Goal: Task Accomplishment & Management: Manage account settings

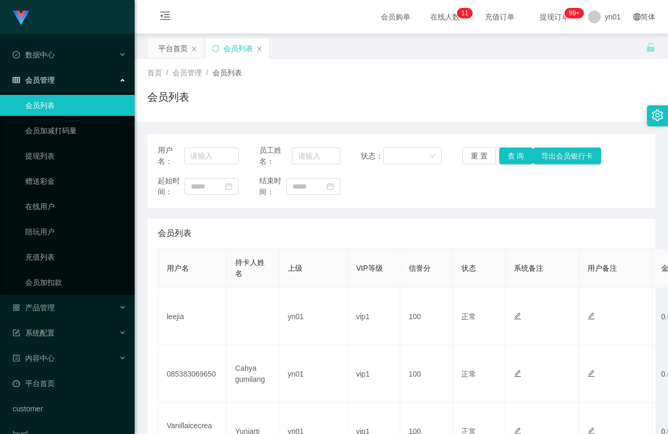
click at [58, 107] on link "会员列表" at bounding box center [75, 105] width 101 height 21
click at [172, 51] on div "平台首页" at bounding box center [172, 48] width 29 height 20
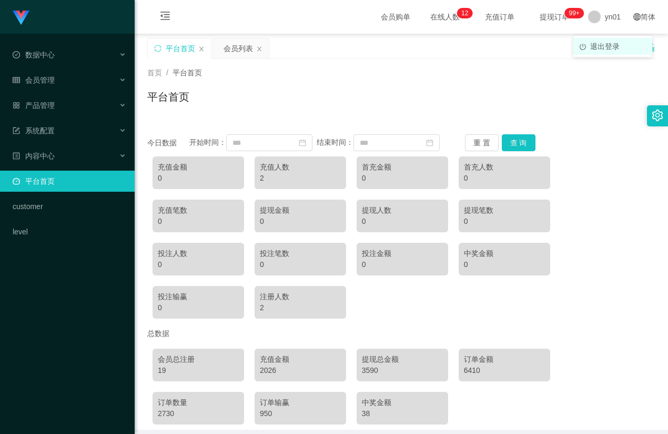
click at [603, 41] on li "退出登录" at bounding box center [613, 46] width 79 height 17
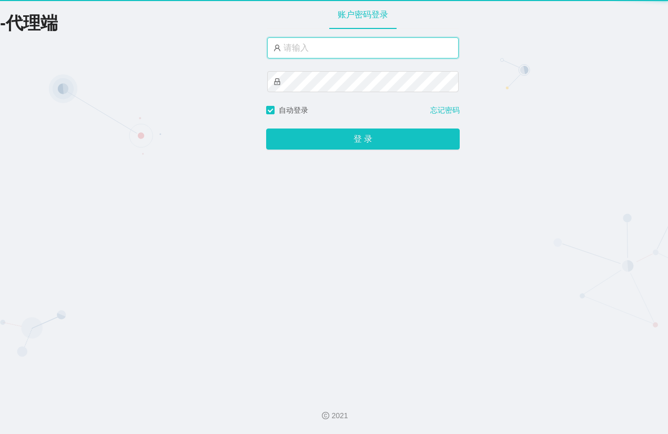
type input "yn01"
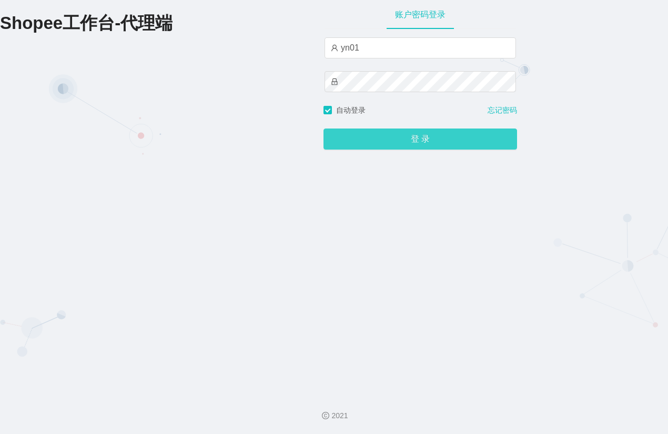
click at [395, 145] on button "登 录" at bounding box center [421, 138] width 194 height 21
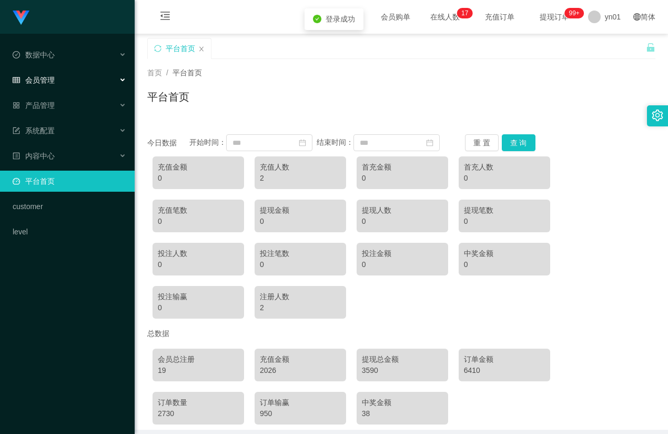
click at [65, 84] on div "会员管理" at bounding box center [67, 79] width 135 height 21
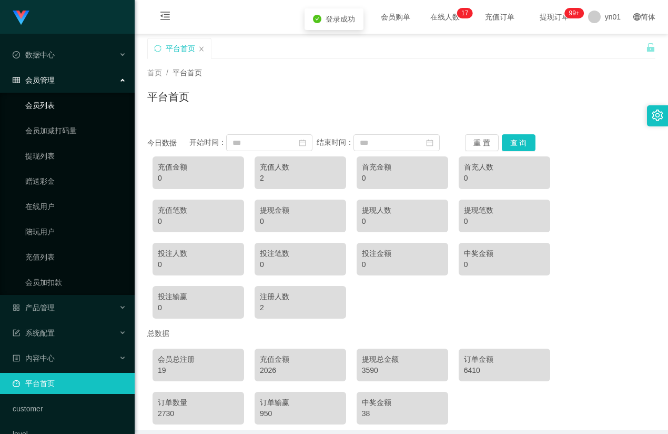
click at [65, 110] on link "会员列表" at bounding box center [75, 105] width 101 height 21
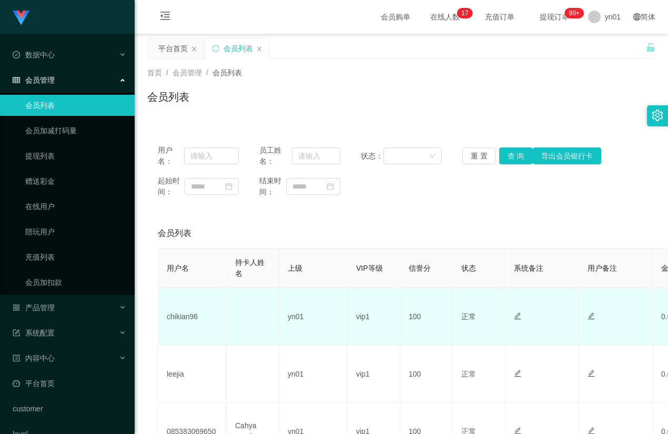
scroll to position [53, 0]
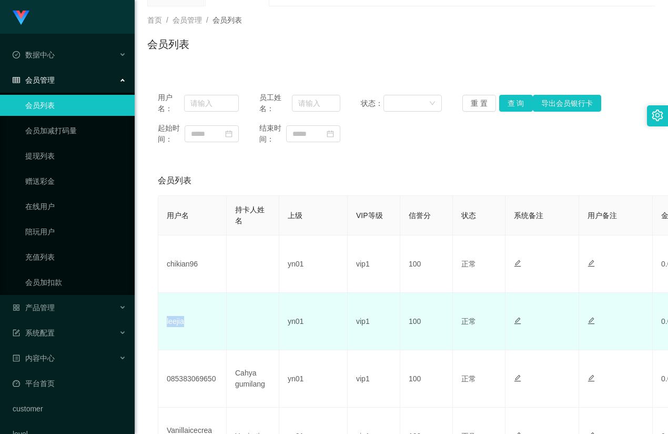
drag, startPoint x: 186, startPoint y: 325, endPoint x: 167, endPoint y: 324, distance: 19.0
click at [167, 324] on td "leejia" at bounding box center [192, 321] width 68 height 57
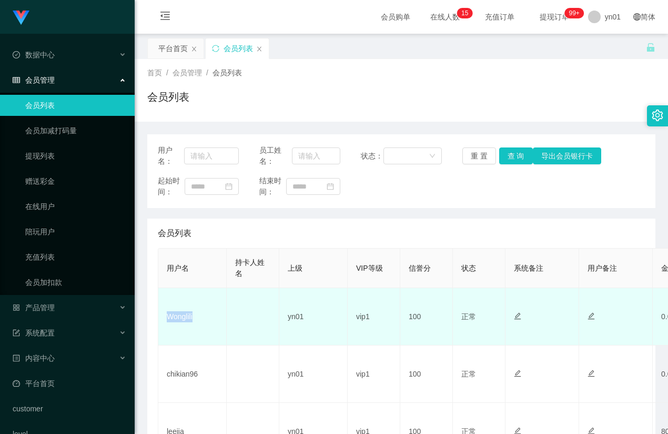
click at [166, 322] on td "Wonglili" at bounding box center [192, 316] width 68 height 57
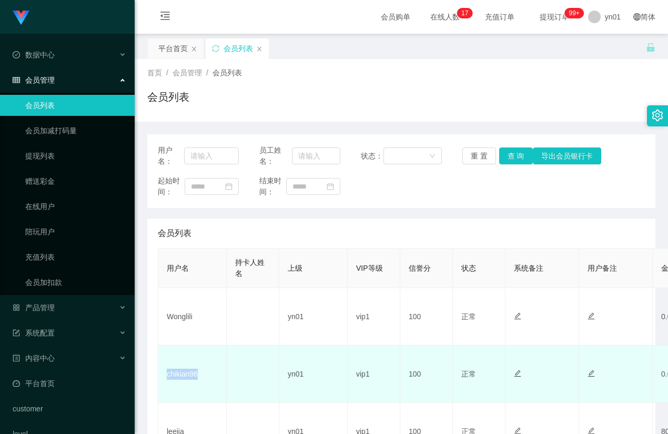
drag, startPoint x: 199, startPoint y: 377, endPoint x: 165, endPoint y: 380, distance: 34.9
click at [165, 380] on td "chikian96" at bounding box center [192, 373] width 68 height 57
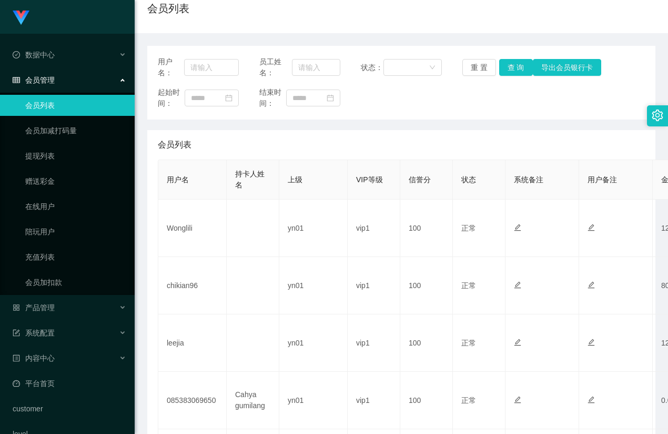
scroll to position [105, 0]
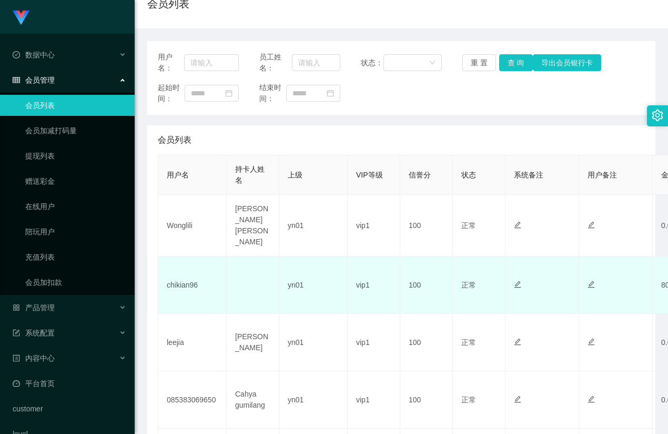
scroll to position [105, 0]
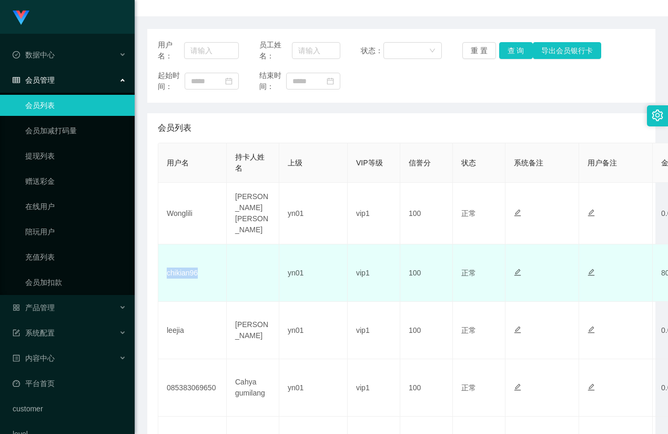
drag, startPoint x: 207, startPoint y: 271, endPoint x: 166, endPoint y: 275, distance: 41.3
click at [166, 275] on td "chikian96" at bounding box center [192, 272] width 68 height 57
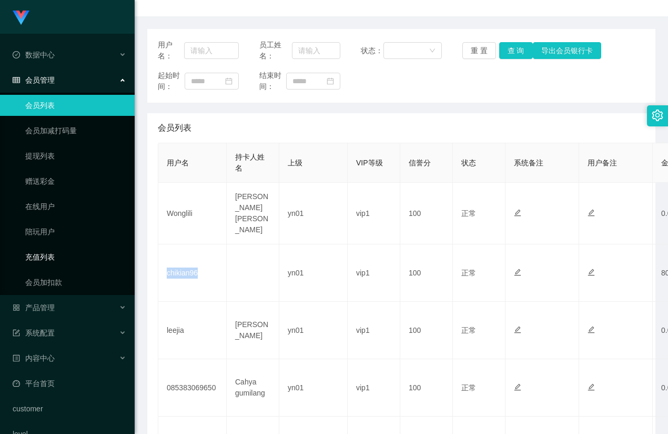
copy td "chikian96"
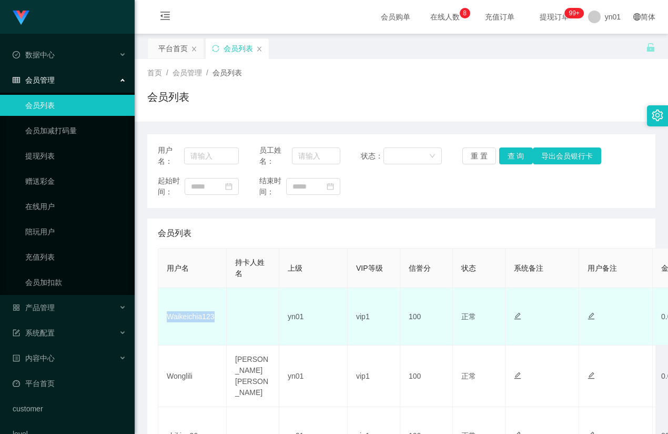
click at [169, 320] on td "Waikeichia123" at bounding box center [192, 316] width 68 height 57
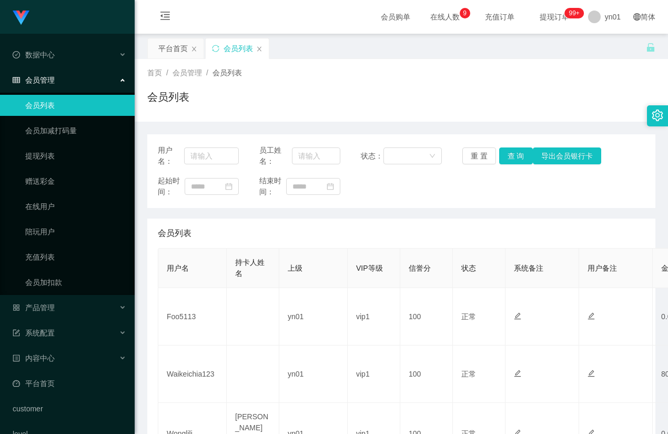
click at [168, 320] on td "Foo5113" at bounding box center [192, 316] width 68 height 57
